Goal: Use online tool/utility: Utilize a website feature to perform a specific function

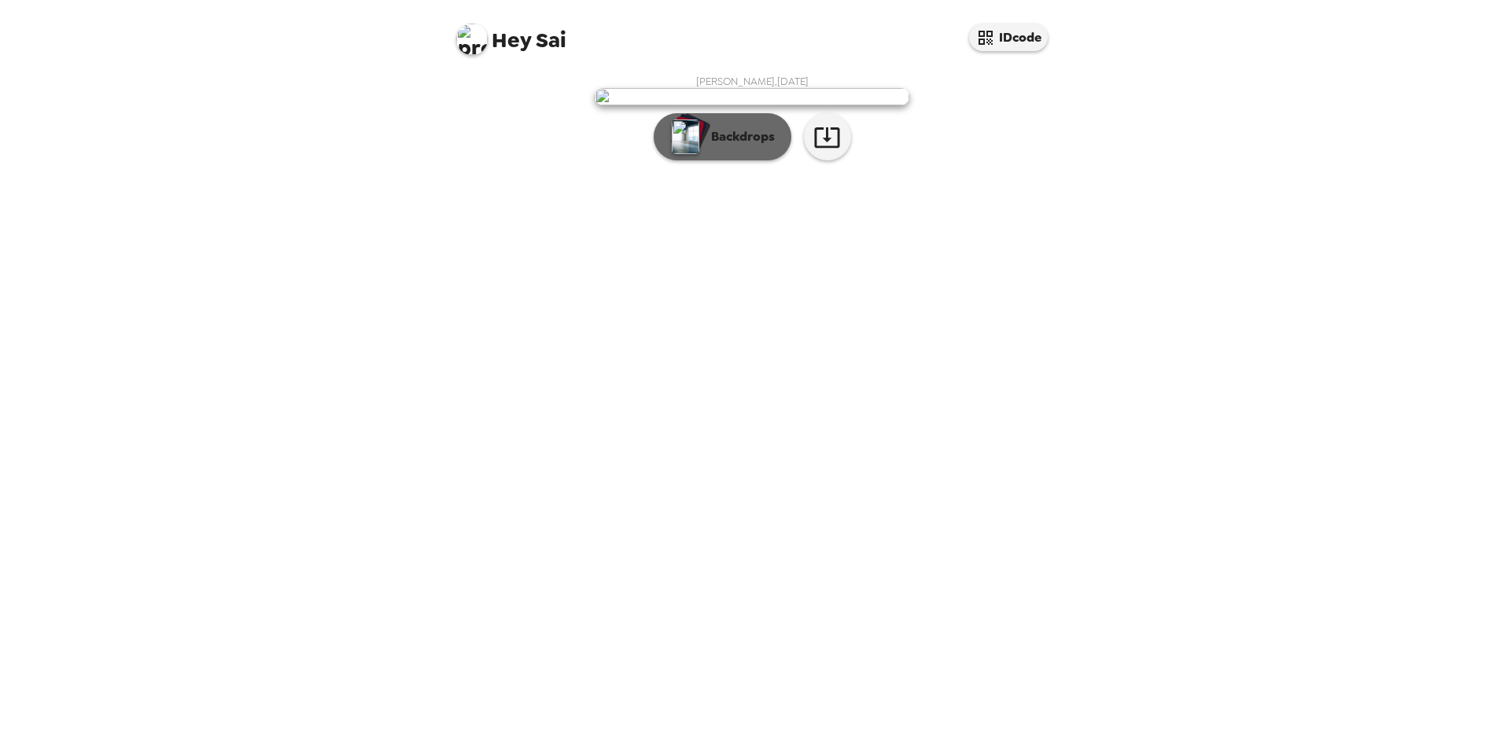
click at [750, 160] on button "Backdrops" at bounding box center [723, 136] width 138 height 47
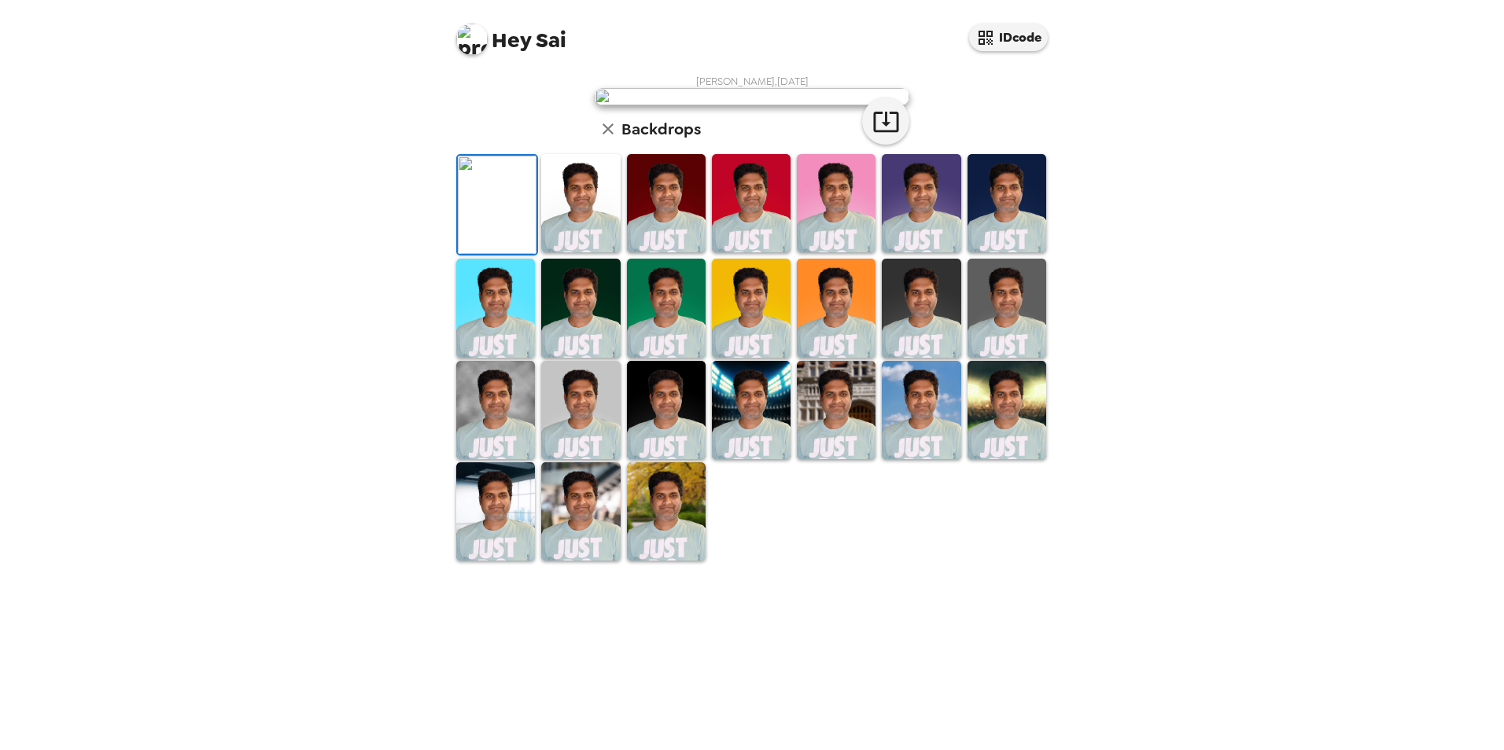
scroll to position [157, 0]
click at [884, 135] on icon "button" at bounding box center [886, 122] width 28 height 28
click at [1019, 45] on button "IDcode" at bounding box center [1008, 38] width 79 height 28
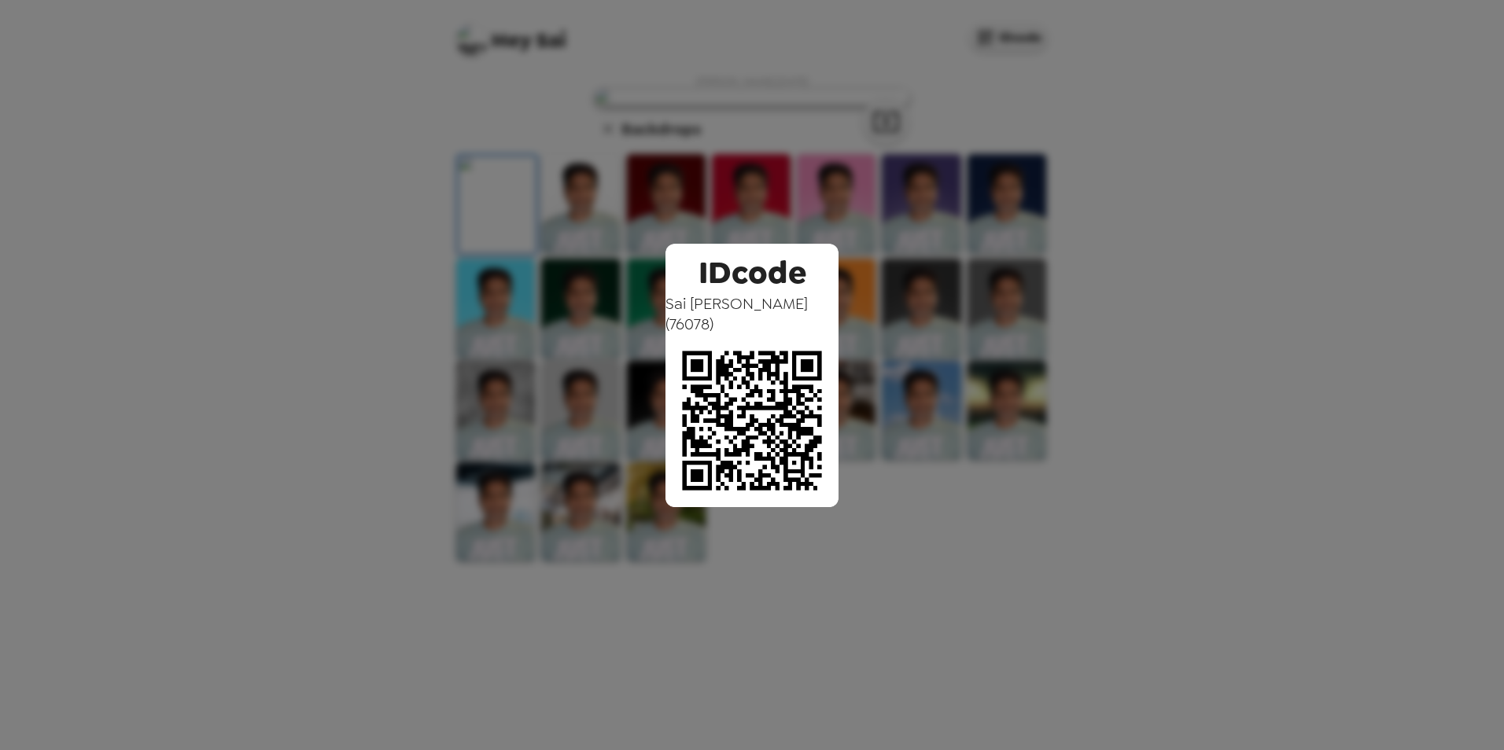
click at [1166, 426] on div "IDcode [PERSON_NAME] ( 76078 )" at bounding box center [752, 375] width 1504 height 750
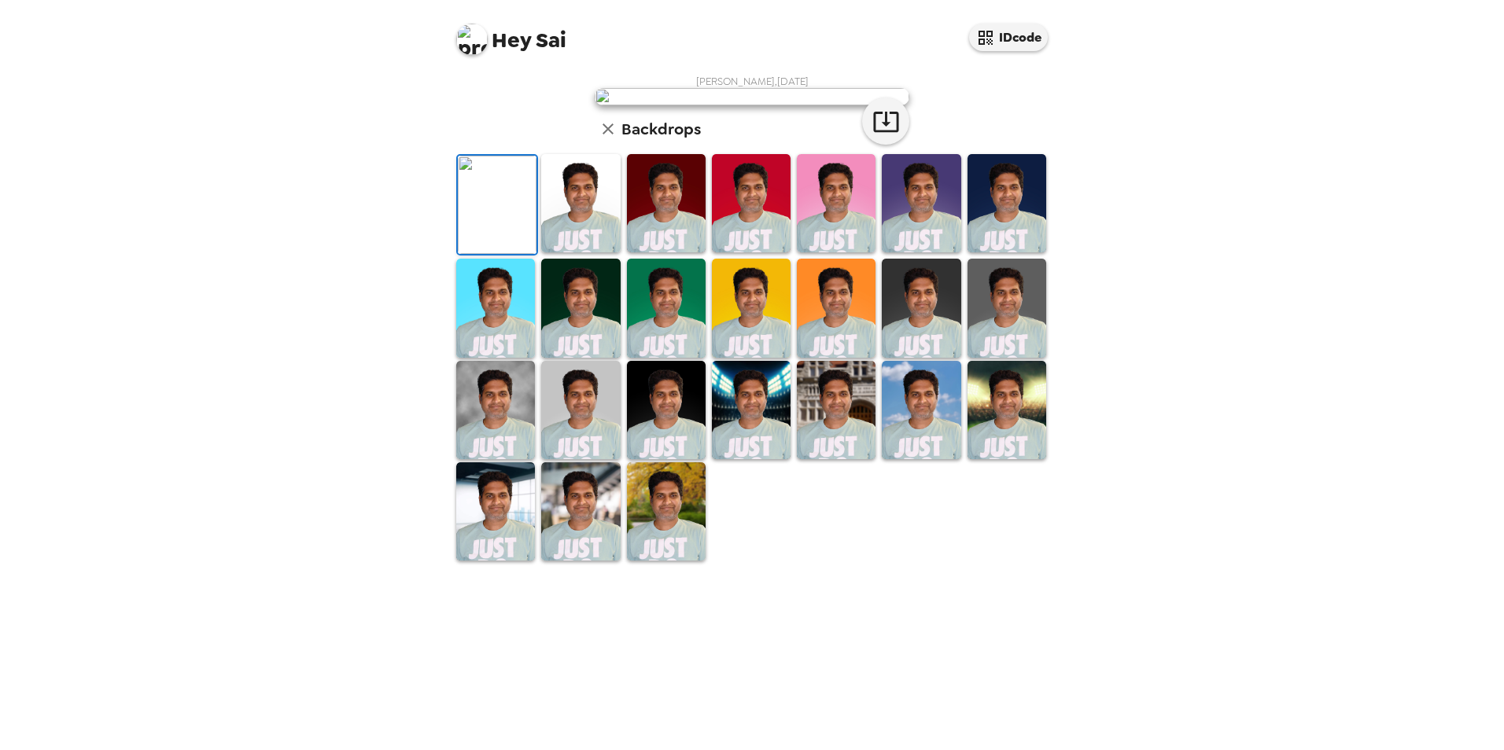
click at [505, 357] on img at bounding box center [495, 308] width 79 height 98
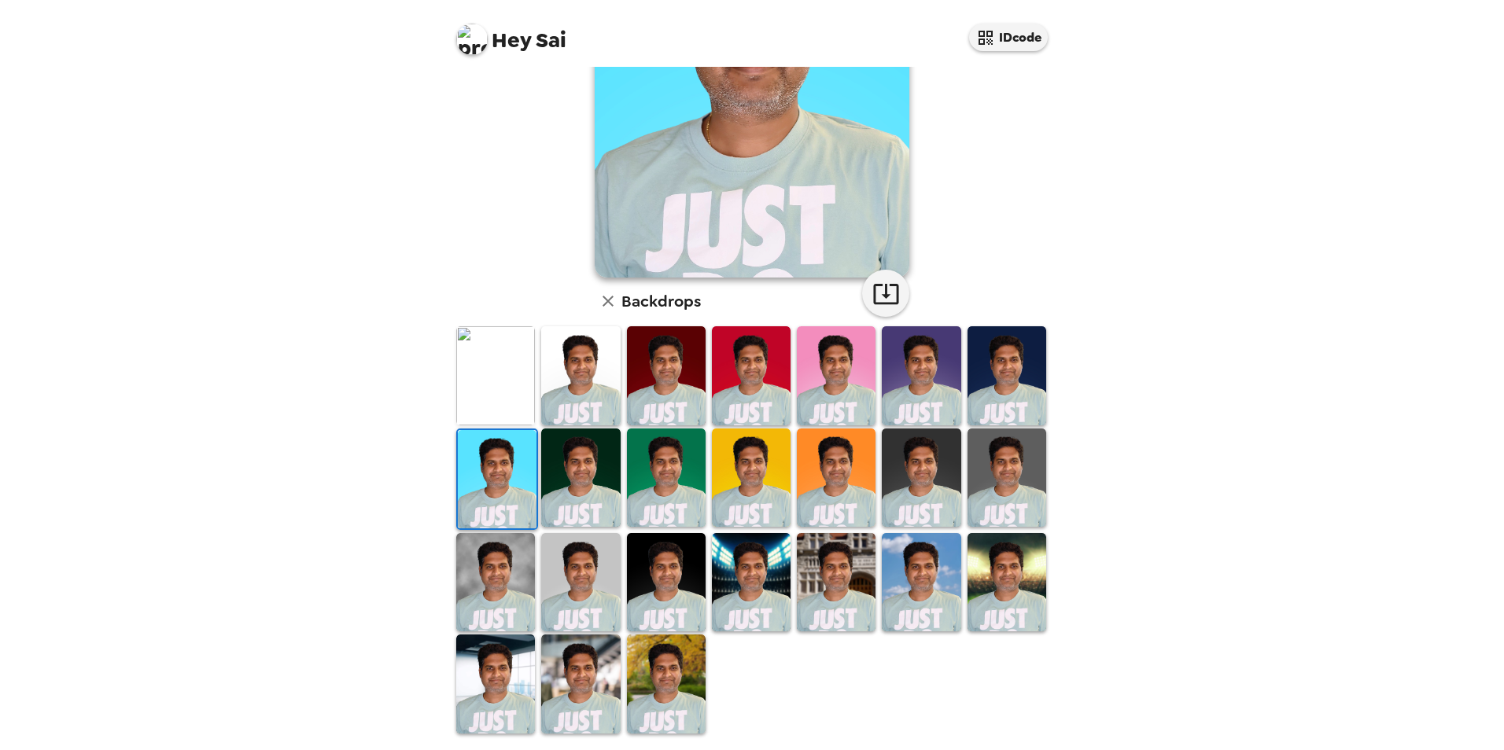
click at [566, 480] on img at bounding box center [580, 478] width 79 height 98
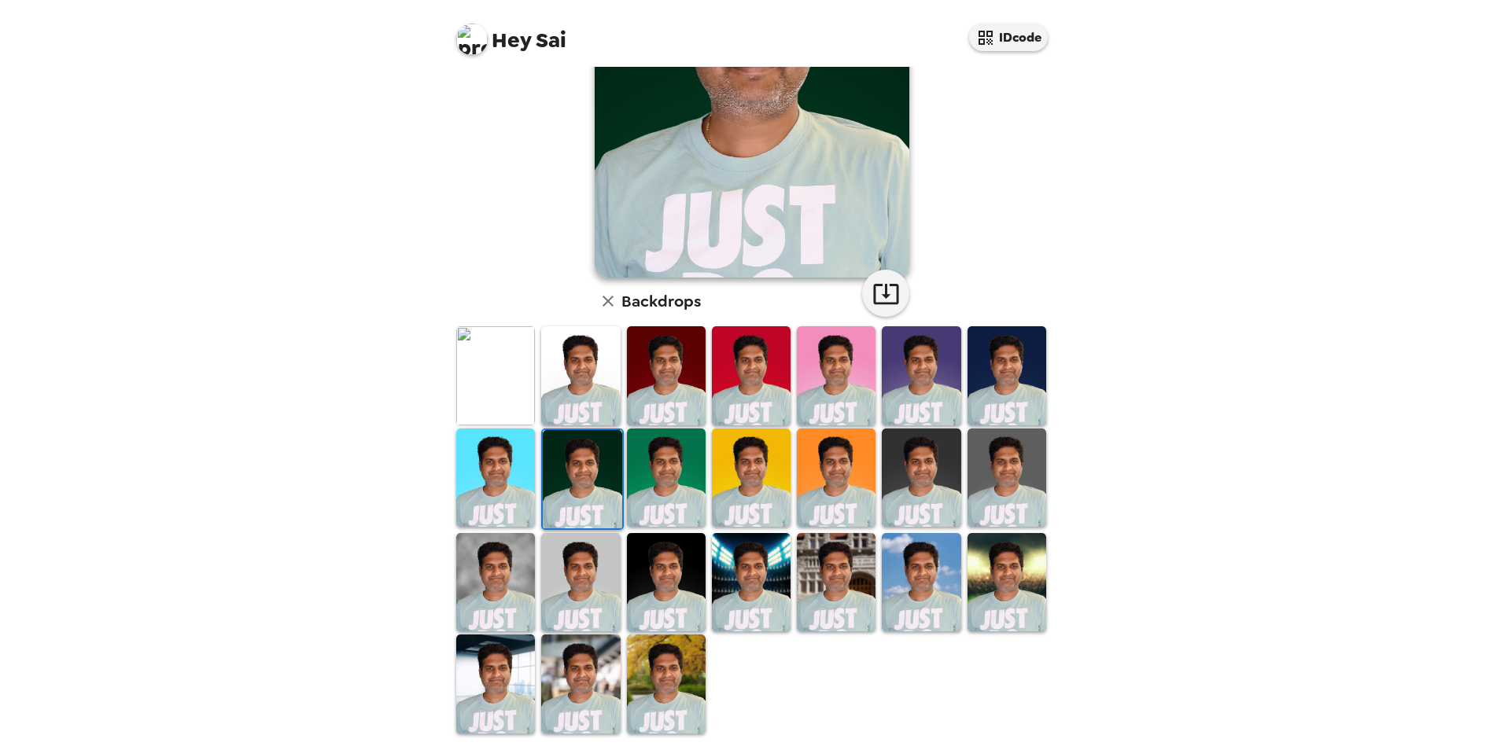
click at [753, 503] on img at bounding box center [751, 478] width 79 height 98
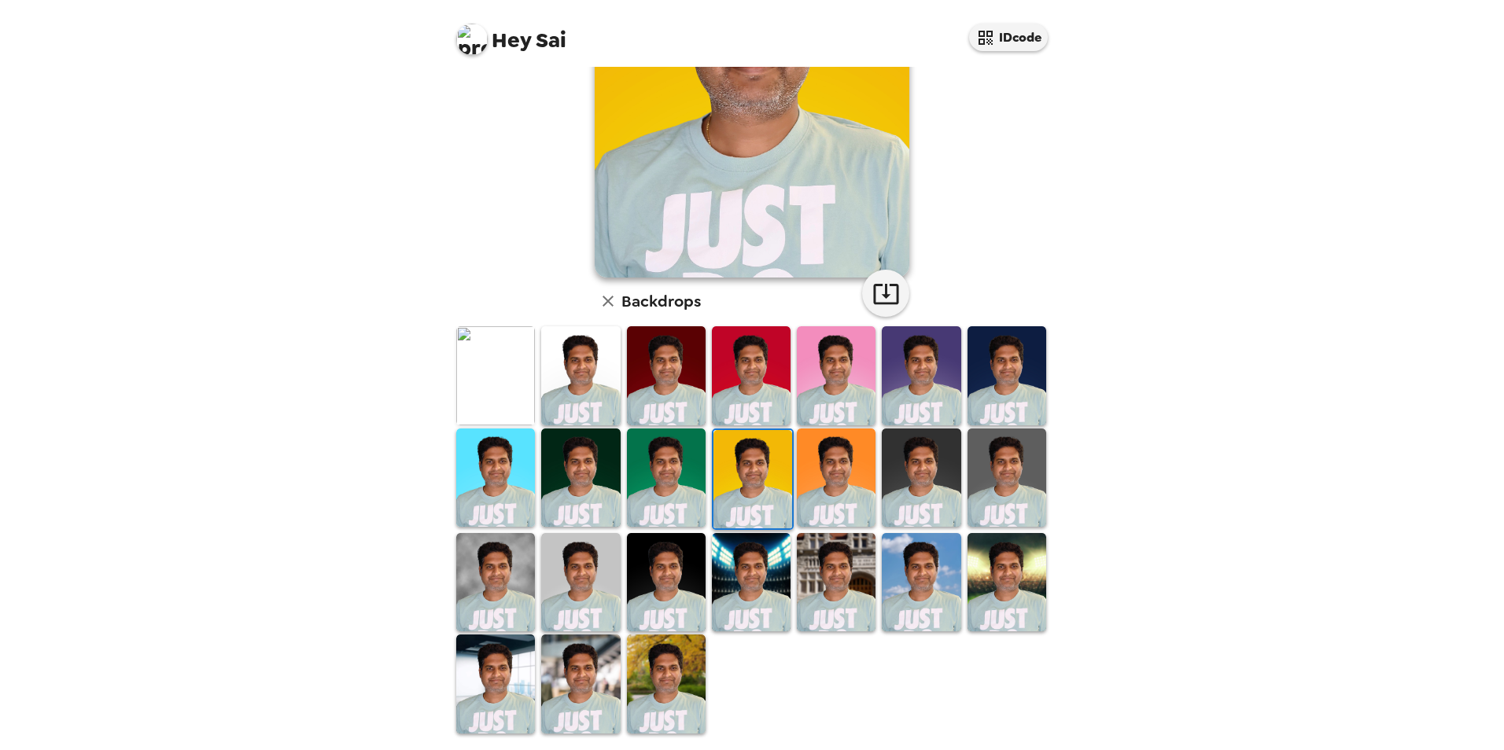
click at [678, 666] on img at bounding box center [666, 684] width 79 height 98
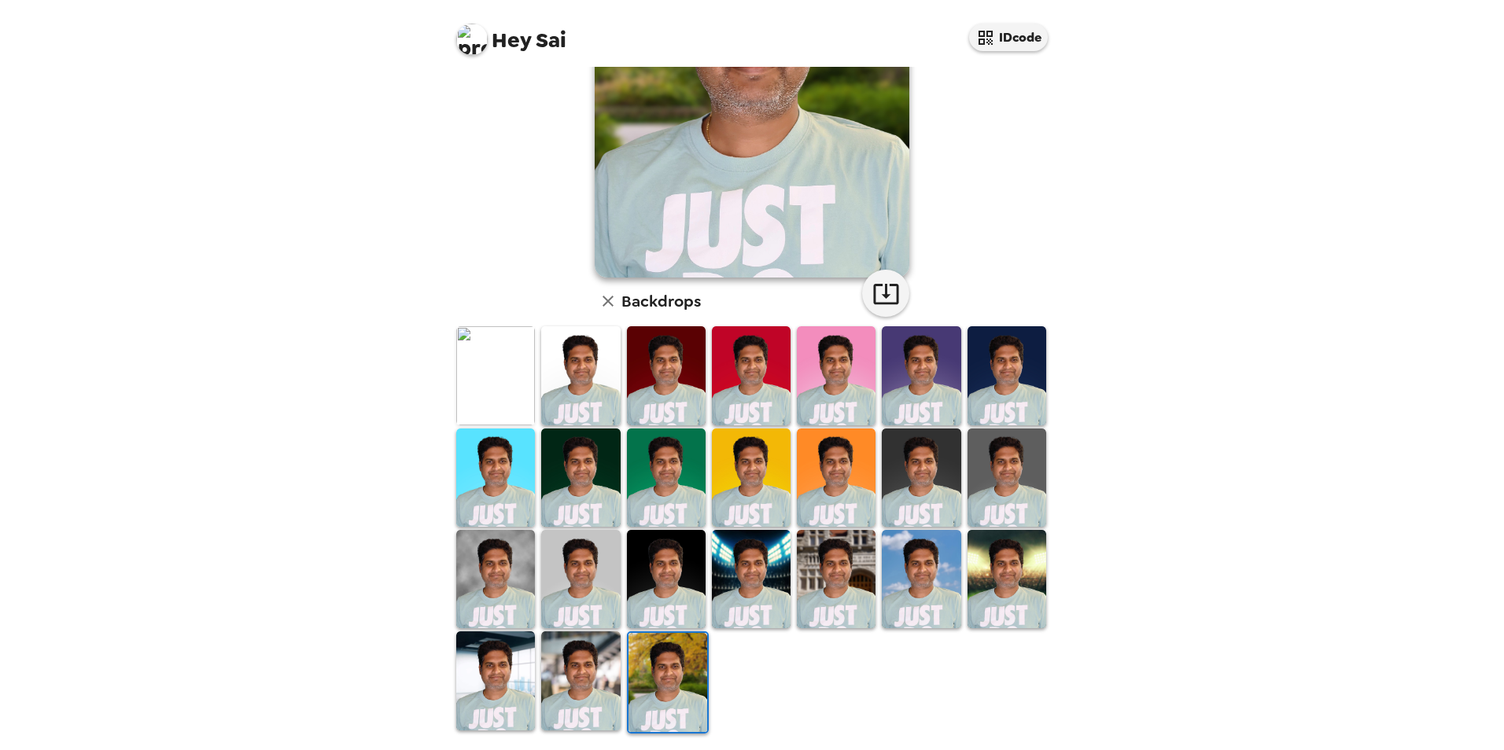
click at [583, 686] on img at bounding box center [580, 681] width 79 height 98
